Goal: Information Seeking & Learning: Learn about a topic

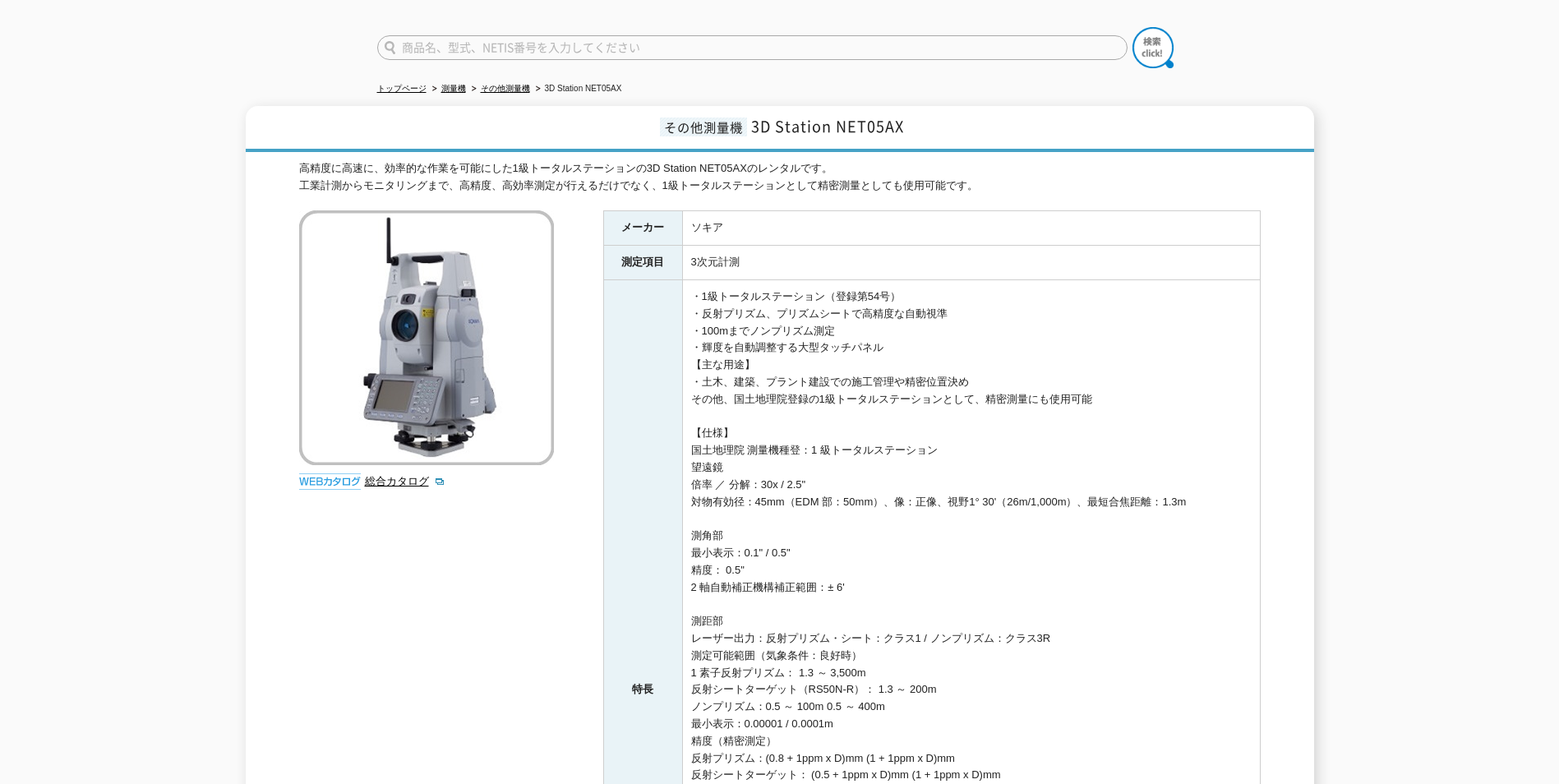
scroll to position [82, 0]
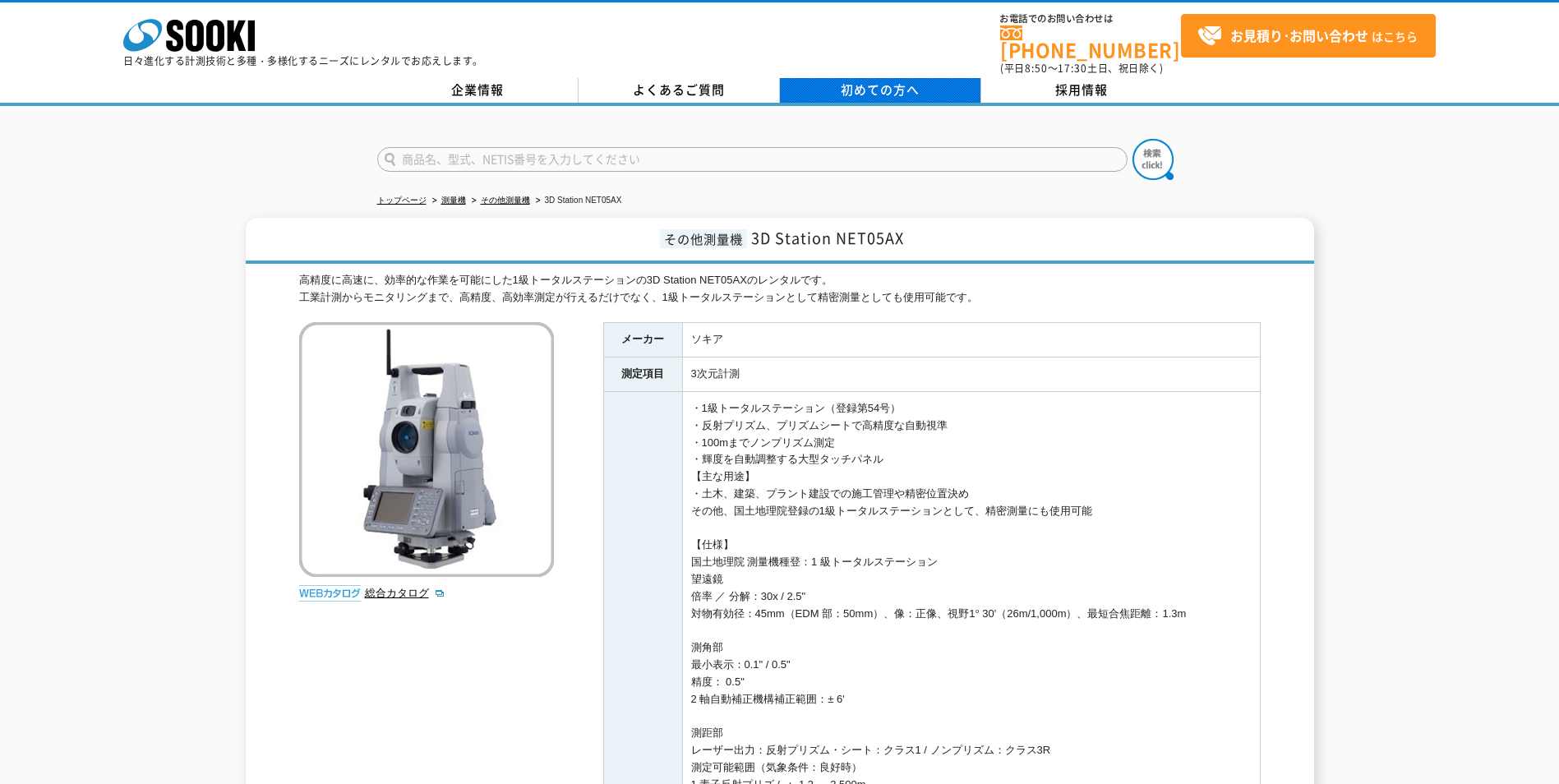
click at [861, 80] on span "初めての方へ" at bounding box center [881, 89] width 79 height 18
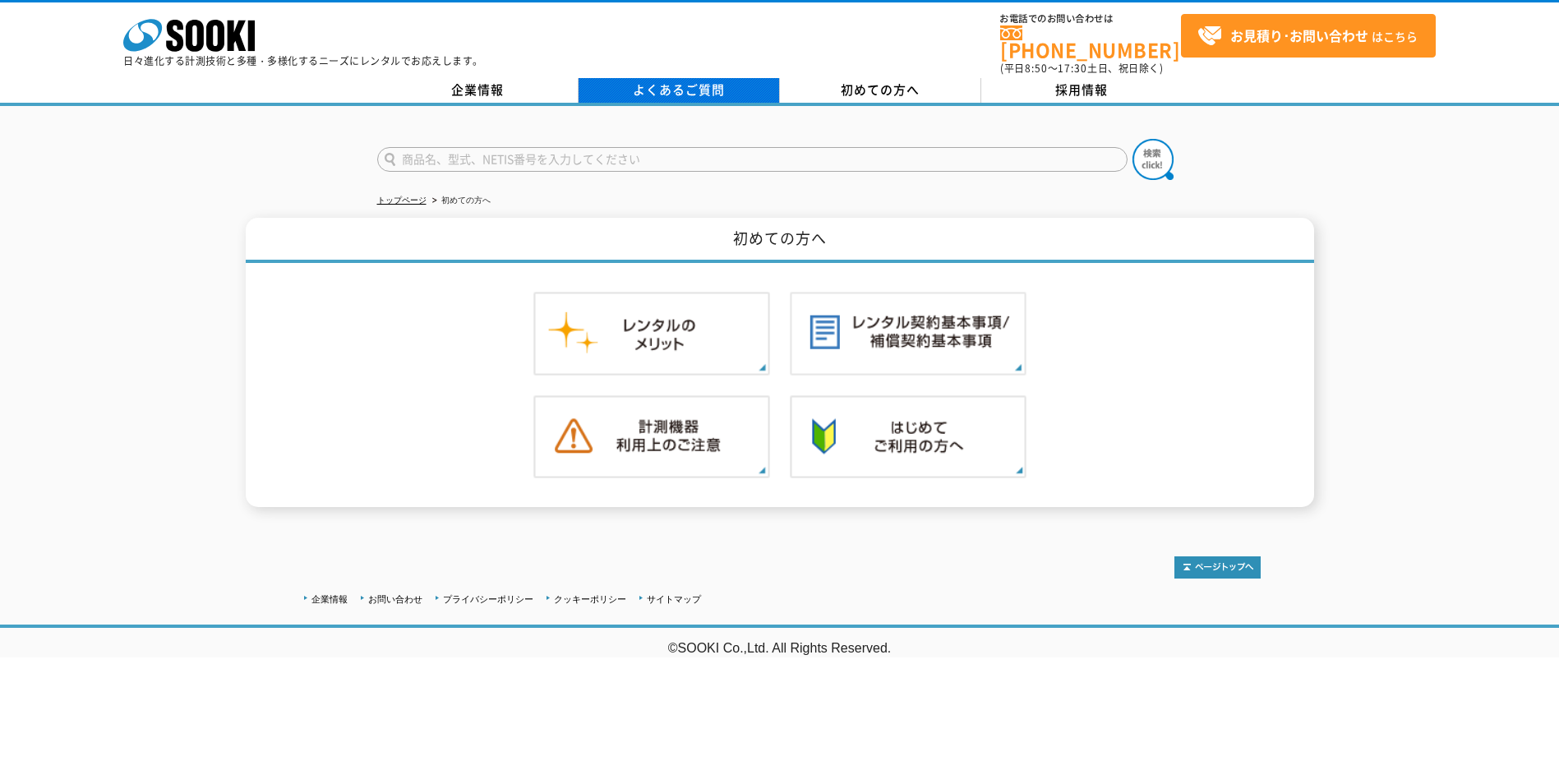
drag, startPoint x: 693, startPoint y: 66, endPoint x: 693, endPoint y: 78, distance: 12.0
click at [693, 68] on div "株式会社 ソーキ spMenu 日々進化する計測技術と多種・多様化するニーズにレンタルでお応えします。 お電話でのお問い合わせは 0120-856-990 (…" at bounding box center [779, 53] width 1559 height 106
click at [693, 78] on link "よくあるご質問" at bounding box center [679, 90] width 202 height 25
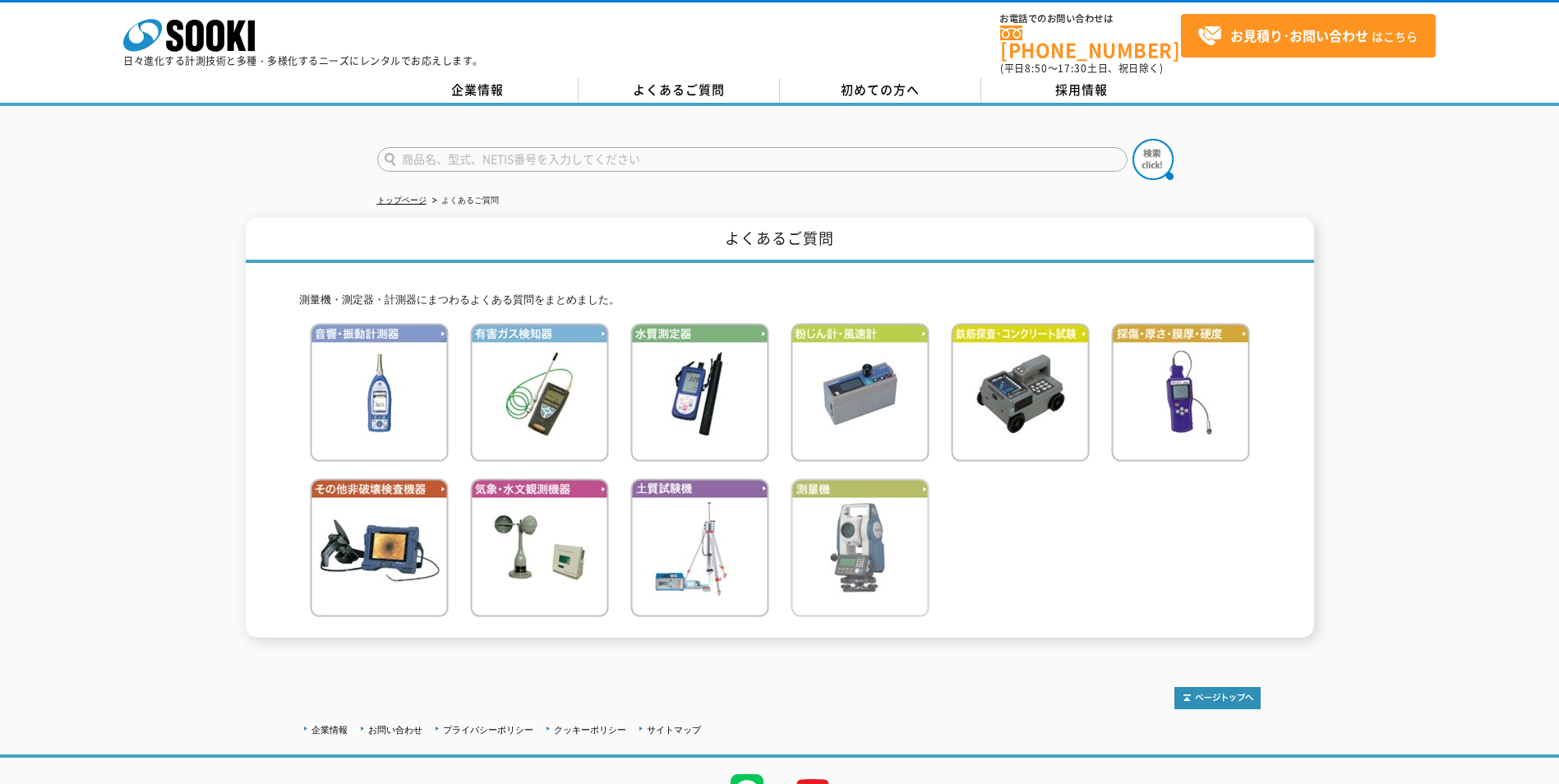
click at [810, 543] on img at bounding box center [859, 547] width 139 height 139
